Goal: Find specific page/section: Find specific page/section

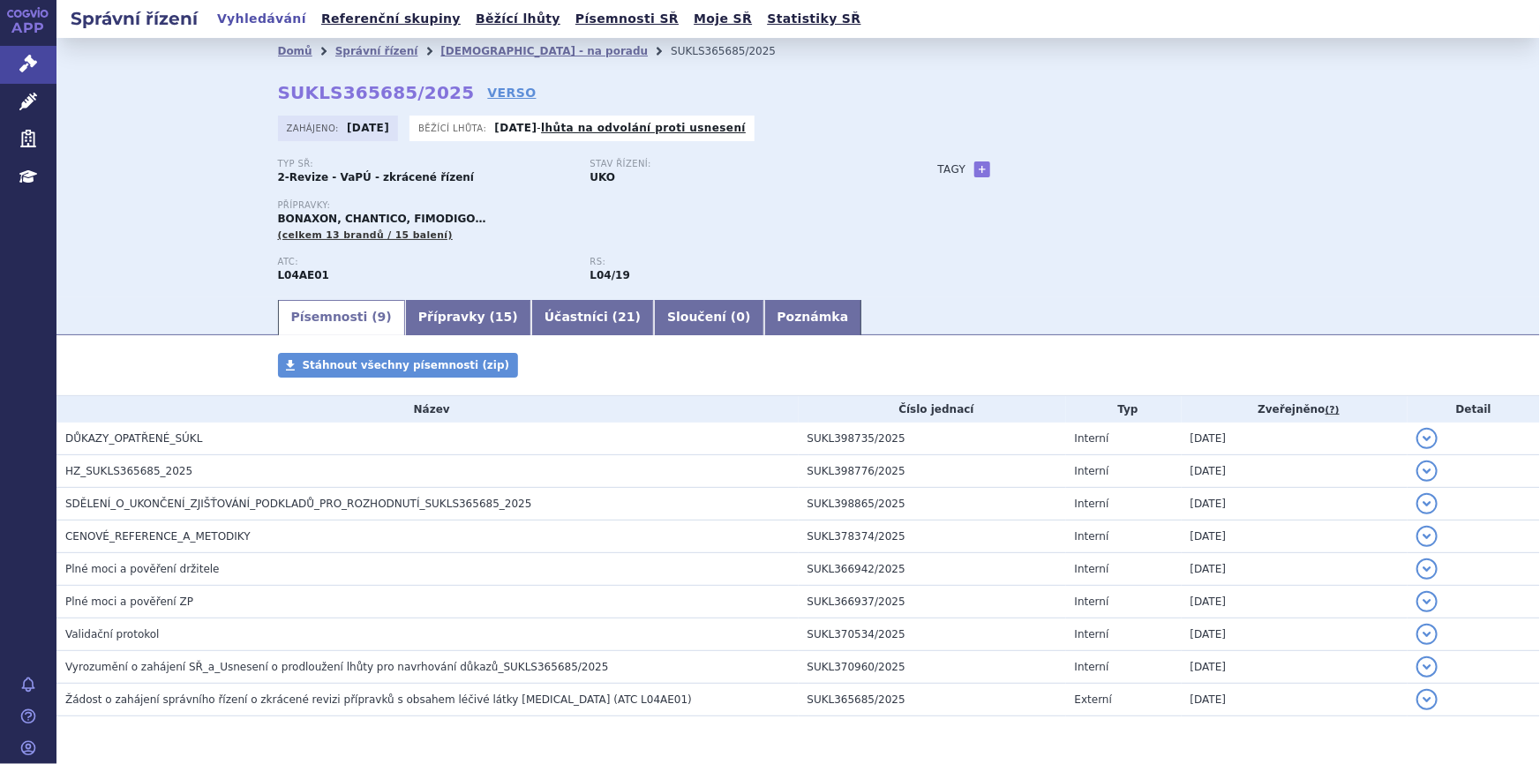
click at [33, 96] on icon at bounding box center [28, 102] width 18 height 18
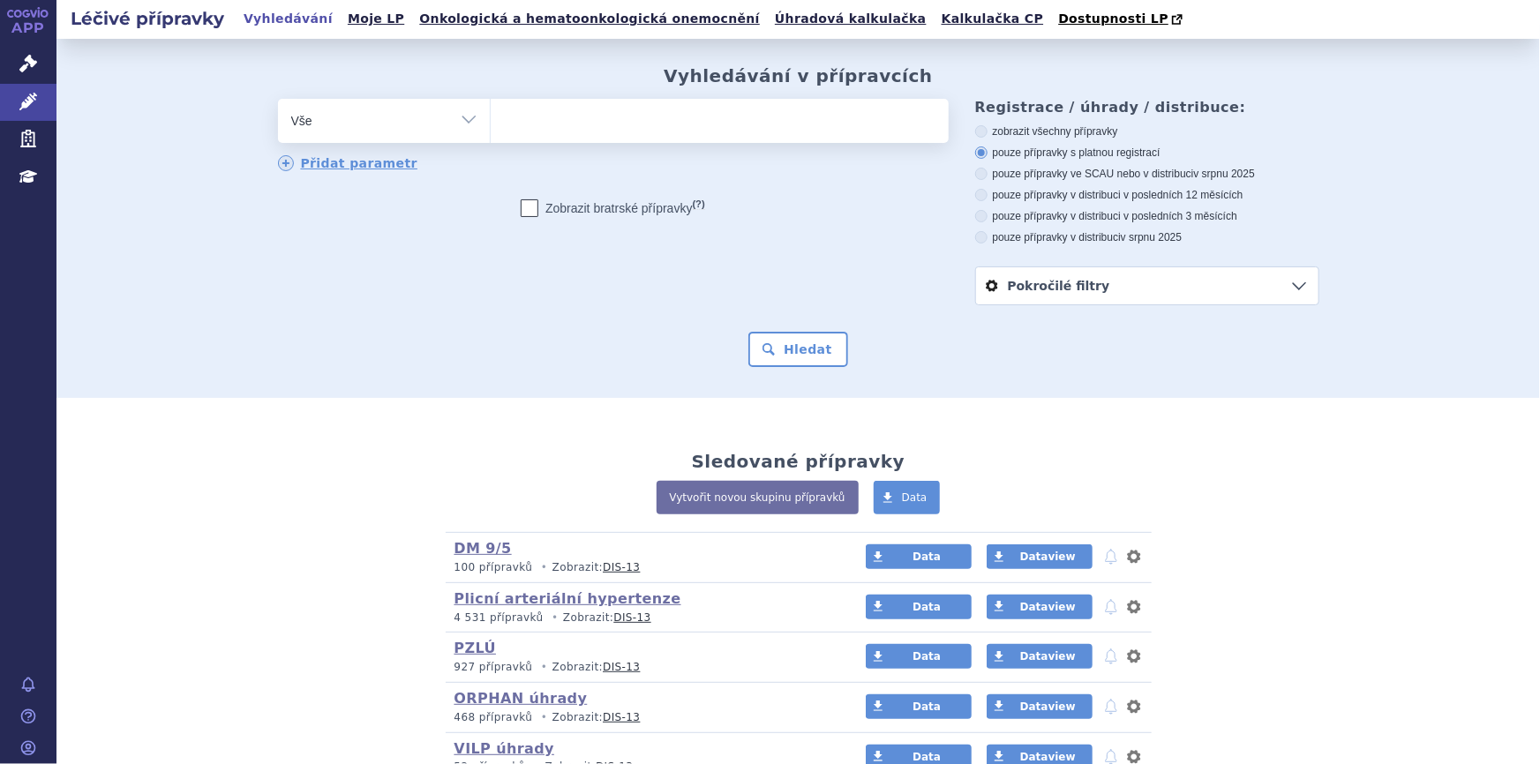
type input "A03AE02"
select select "A03AE02"
click at [788, 346] on button "Hledat" at bounding box center [798, 349] width 100 height 35
